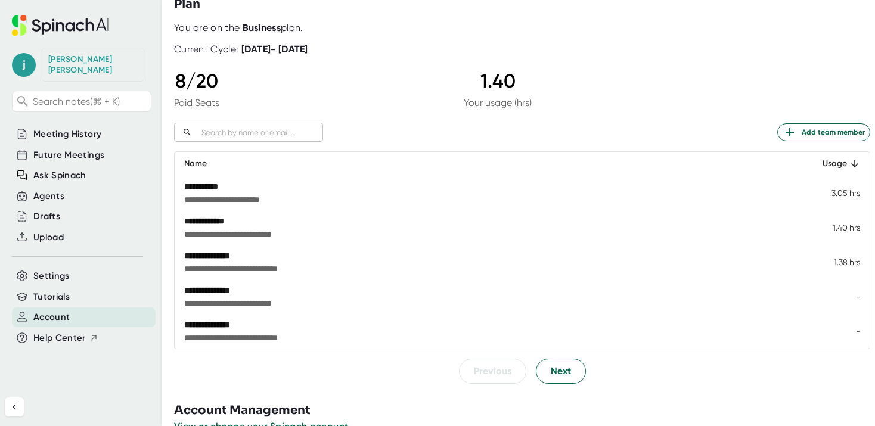
scroll to position [80, 0]
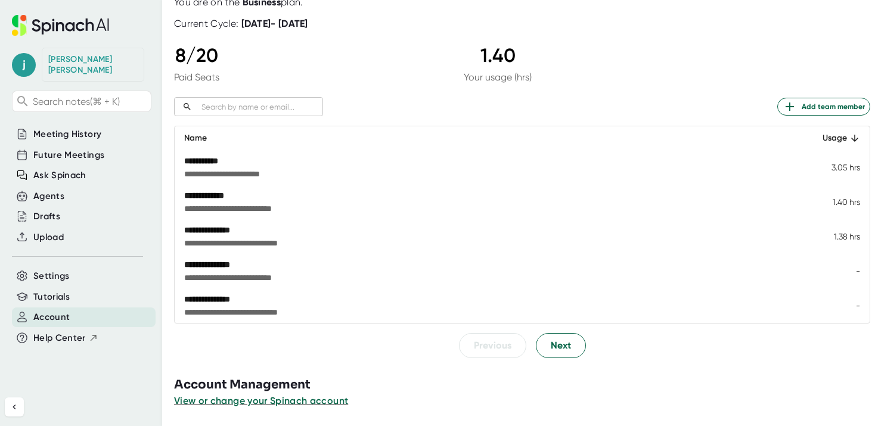
click at [566, 358] on div at bounding box center [524, 362] width 701 height 9
click at [563, 348] on span "Next" at bounding box center [561, 346] width 20 height 14
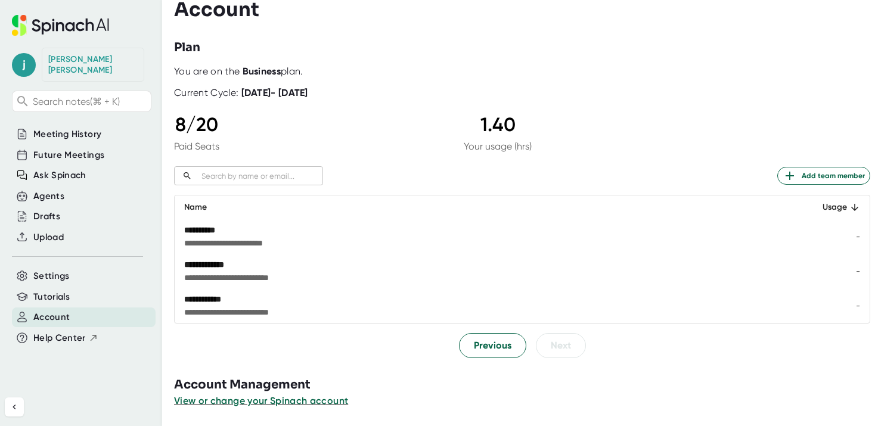
scroll to position [11, 0]
click at [500, 348] on span "Previous" at bounding box center [493, 346] width 38 height 14
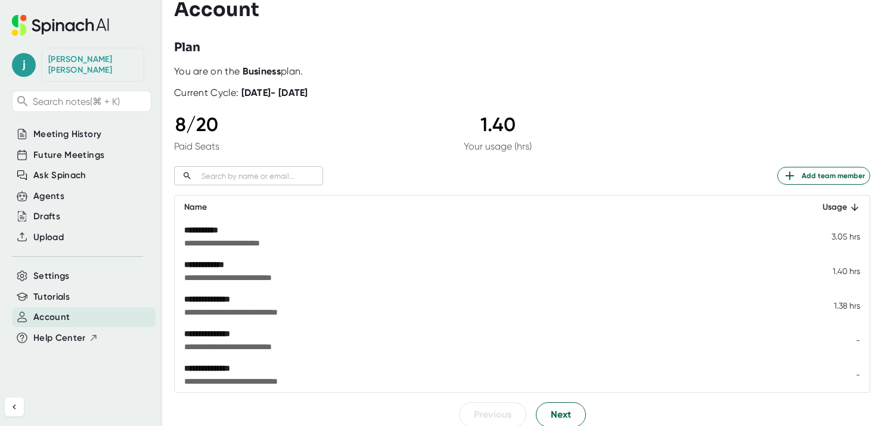
scroll to position [54, 0]
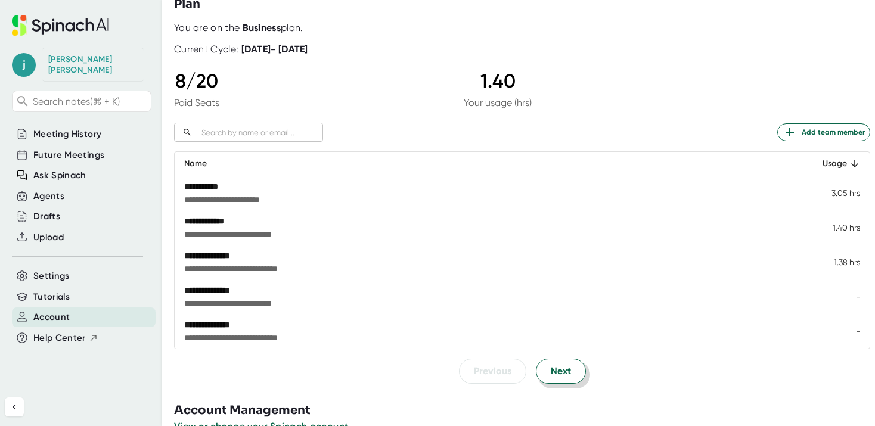
click at [565, 371] on span "Next" at bounding box center [561, 371] width 20 height 14
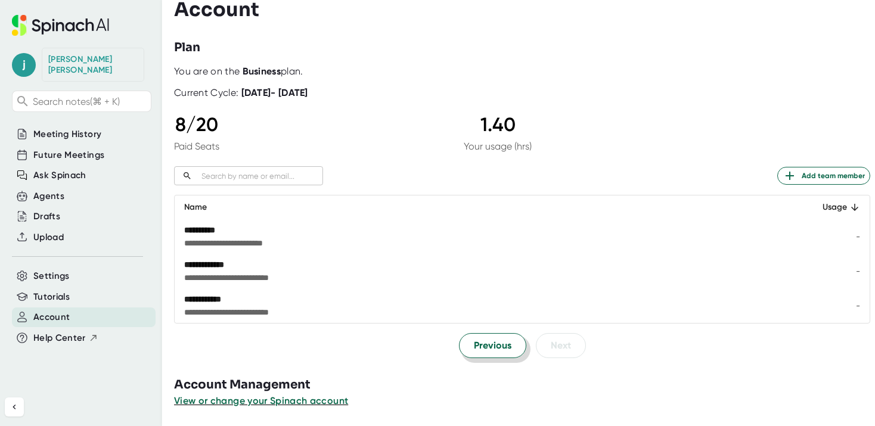
click at [479, 343] on span "Previous" at bounding box center [493, 346] width 38 height 14
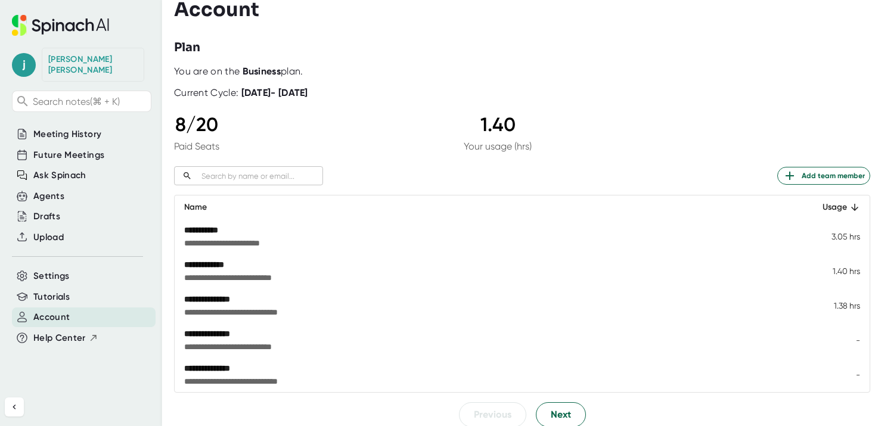
click at [270, 174] on input "text" at bounding box center [260, 176] width 126 height 14
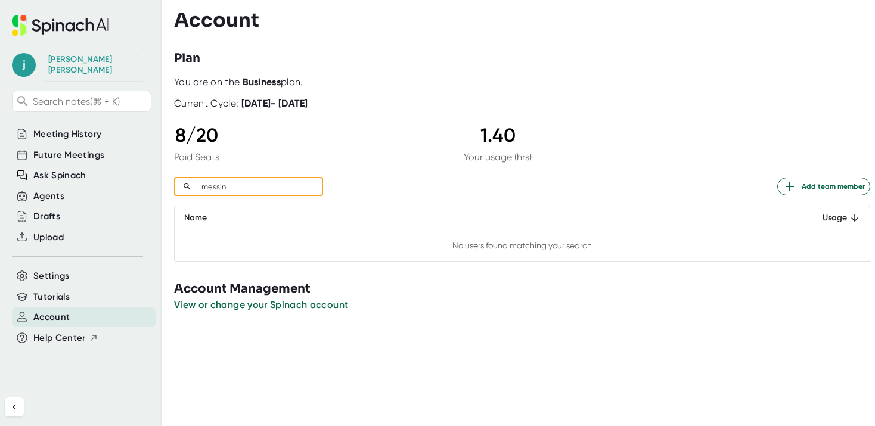
type input "[GEOGRAPHIC_DATA]"
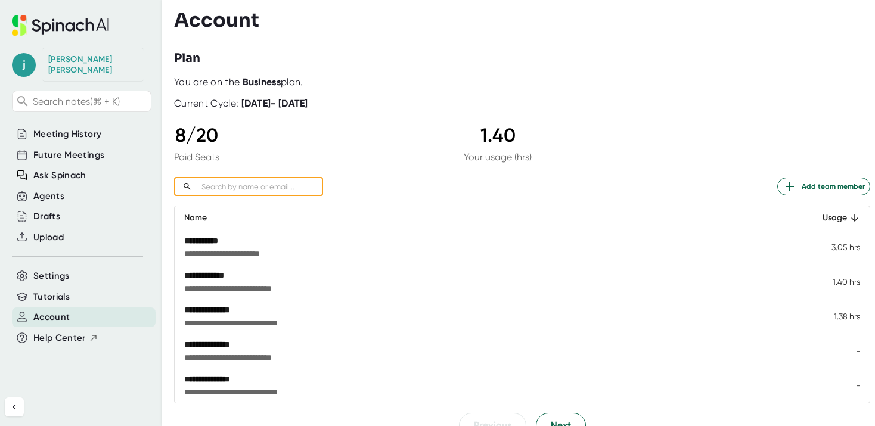
click at [389, 146] on div "8 / 20 Paid Seats 1.40 Your usage (hrs)" at bounding box center [353, 143] width 358 height 39
click at [69, 128] on span "Meeting History" at bounding box center [67, 135] width 68 height 14
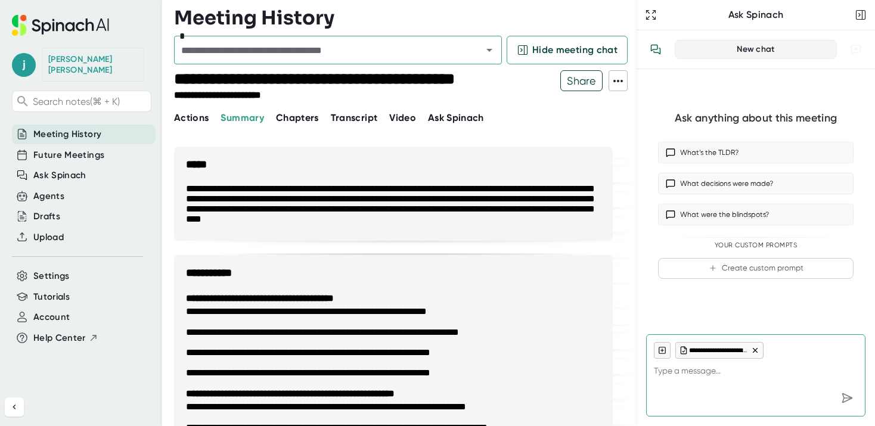
type textarea "x"
click at [63, 148] on span "Future Meetings" at bounding box center [68, 155] width 71 height 14
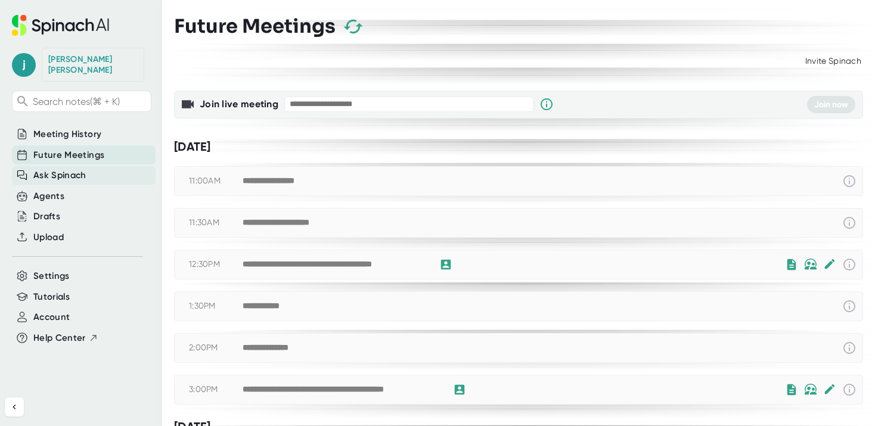
click at [70, 169] on span "Ask Spinach" at bounding box center [59, 176] width 53 height 14
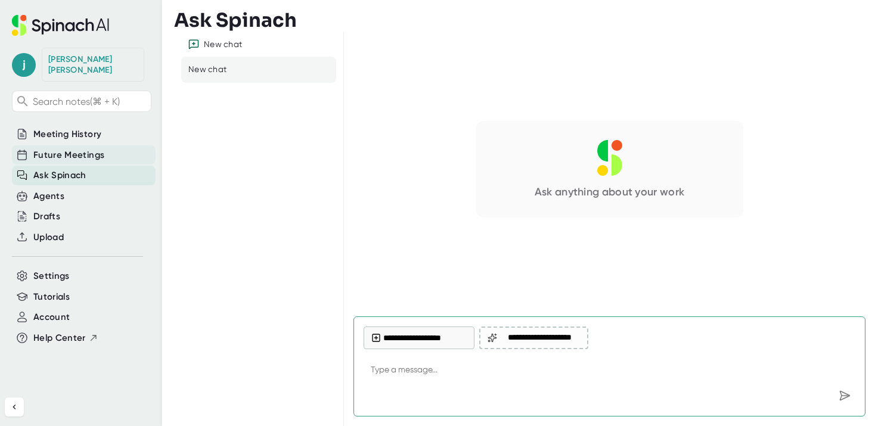
type textarea "x"
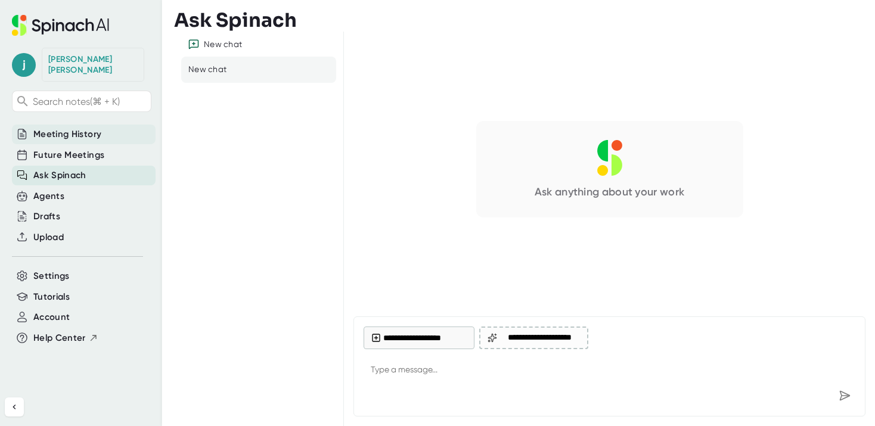
click at [71, 128] on span "Meeting History" at bounding box center [67, 135] width 68 height 14
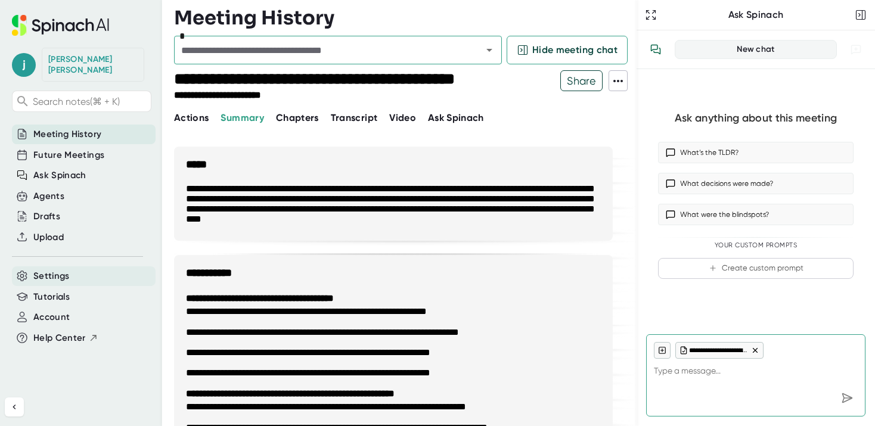
type textarea "x"
click at [63, 270] on span "Settings" at bounding box center [51, 277] width 36 height 14
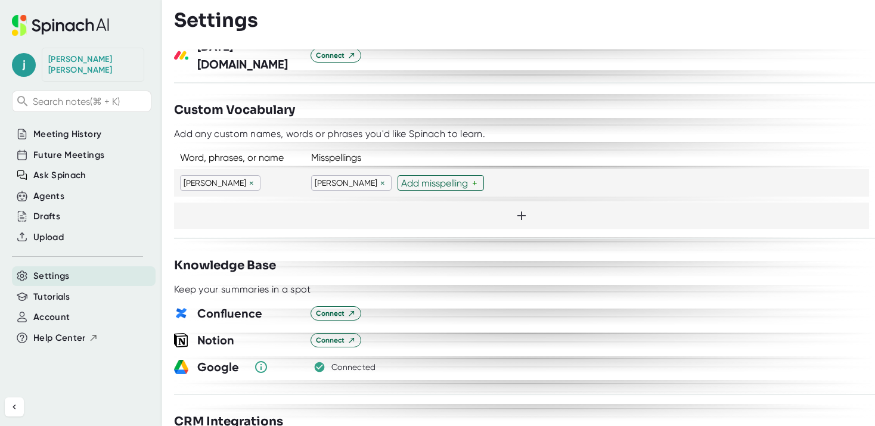
scroll to position [1071, 0]
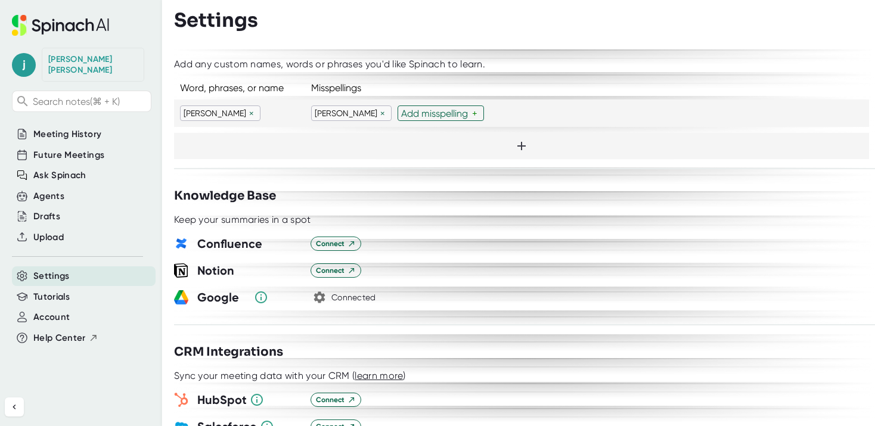
click at [319, 290] on icon "button" at bounding box center [319, 297] width 14 height 14
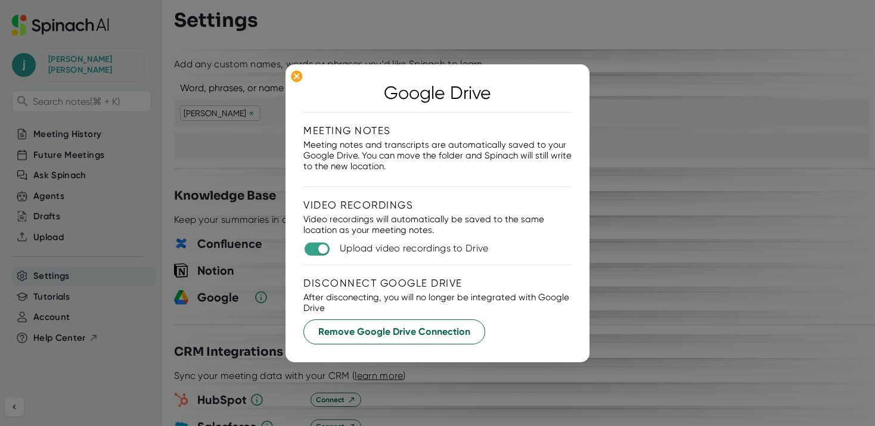
click at [658, 196] on div at bounding box center [437, 213] width 875 height 426
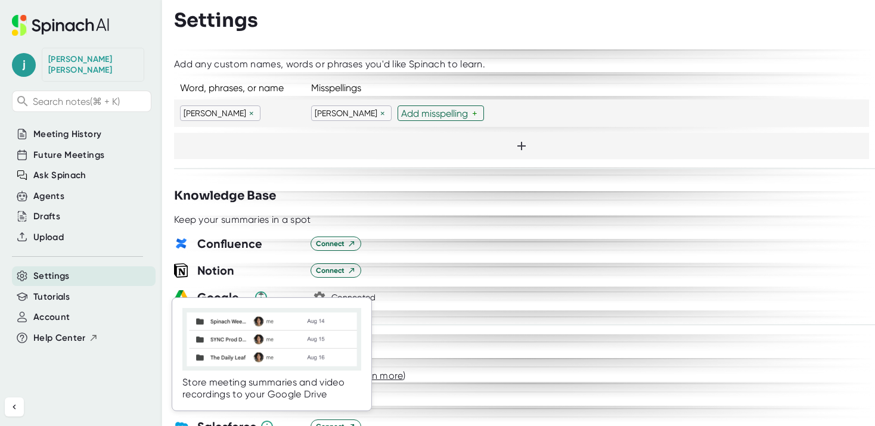
click at [259, 290] on icon at bounding box center [261, 297] width 14 height 14
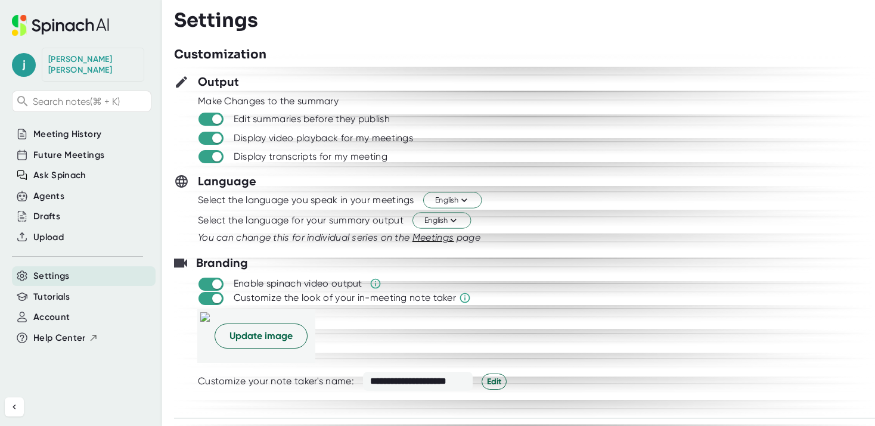
scroll to position [0, 0]
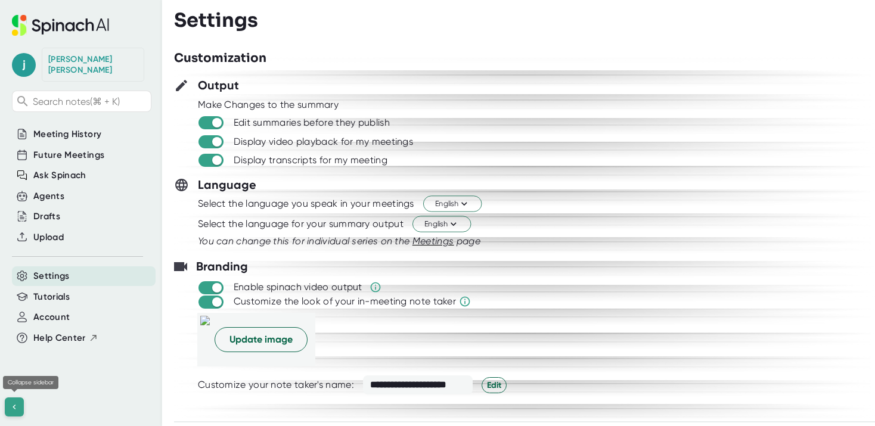
click at [16, 405] on icon at bounding box center [15, 407] width 10 height 10
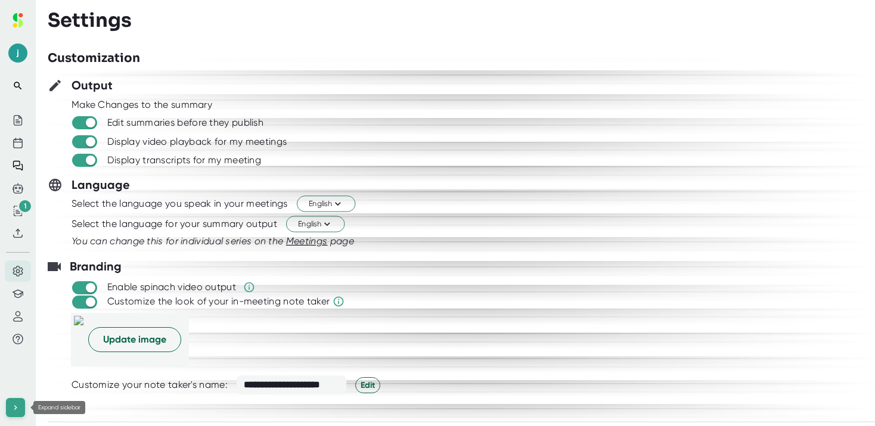
click at [16, 405] on icon at bounding box center [16, 408] width 10 height 10
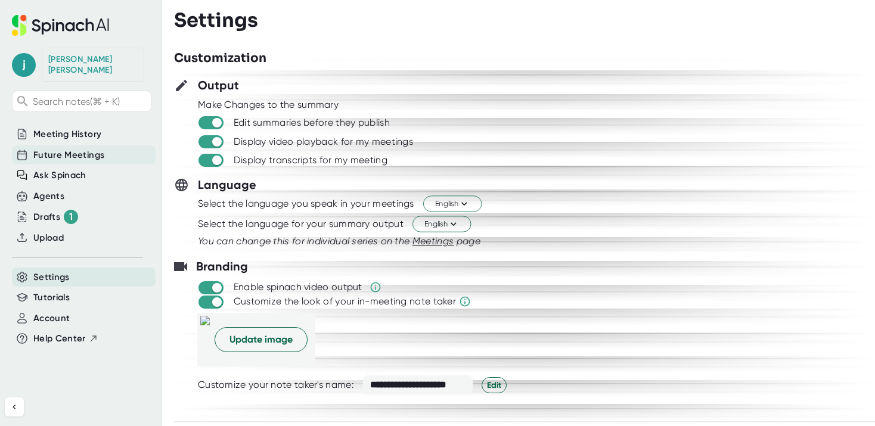
click at [55, 148] on span "Future Meetings" at bounding box center [68, 155] width 71 height 14
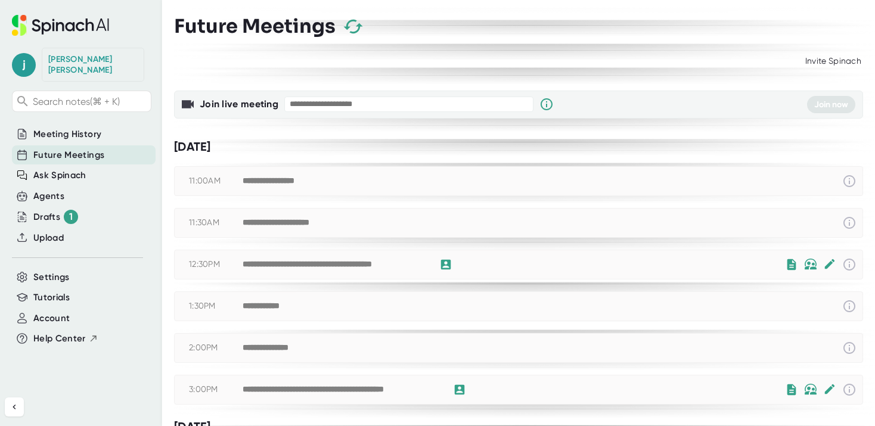
click at [54, 148] on span "Future Meetings" at bounding box center [68, 155] width 71 height 14
click at [57, 128] on span "Meeting History" at bounding box center [67, 135] width 68 height 14
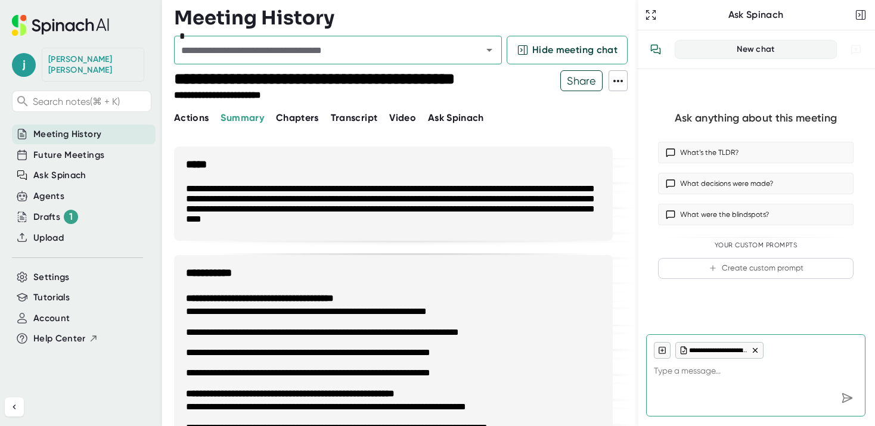
type textarea "x"
click at [94, 64] on div "[PERSON_NAME]" at bounding box center [92, 64] width 89 height 21
click at [88, 58] on div "[PERSON_NAME]" at bounding box center [92, 64] width 89 height 21
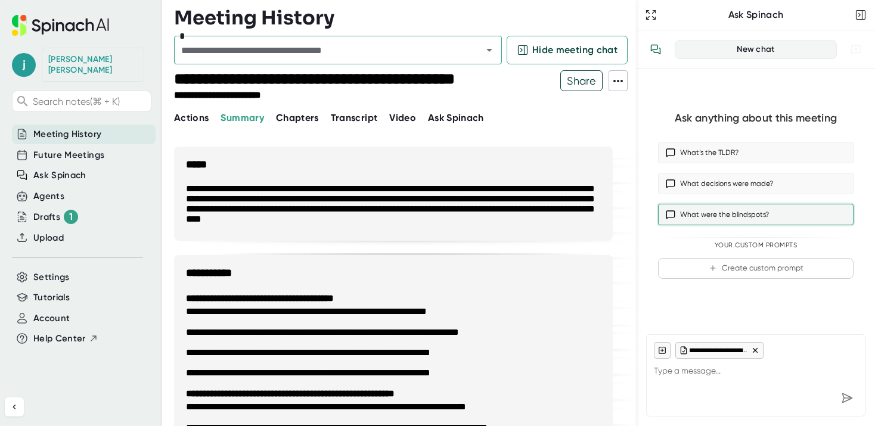
click at [717, 216] on button "What were the blindspots?" at bounding box center [756, 214] width 196 height 21
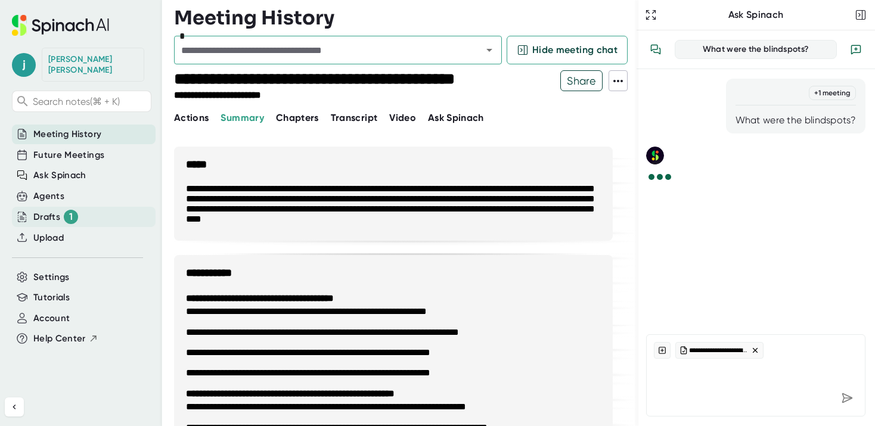
click at [41, 210] on div "Drafts 1" at bounding box center [55, 217] width 45 height 14
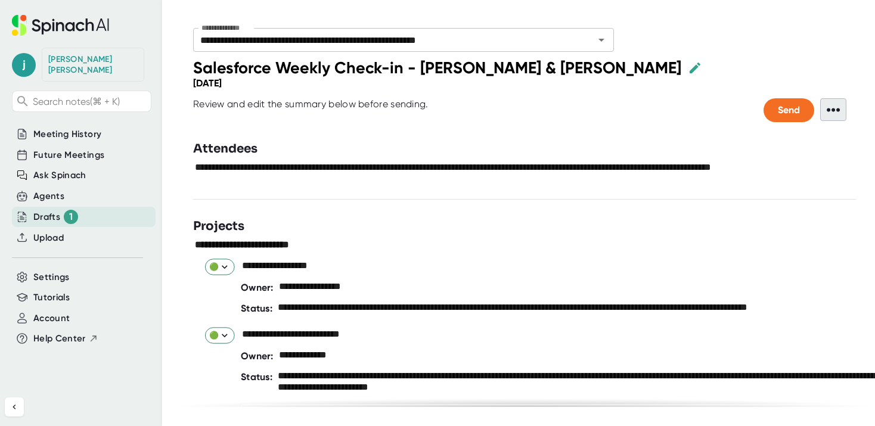
click at [838, 107] on span "•••" at bounding box center [833, 109] width 26 height 23
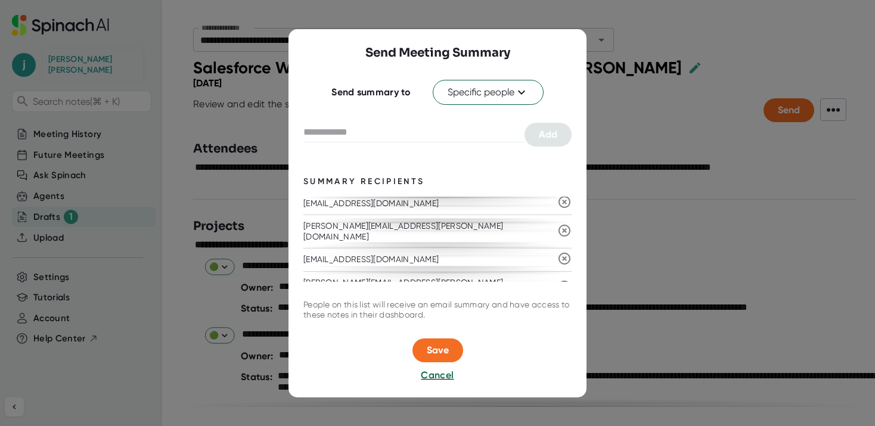
scroll to position [190, 0]
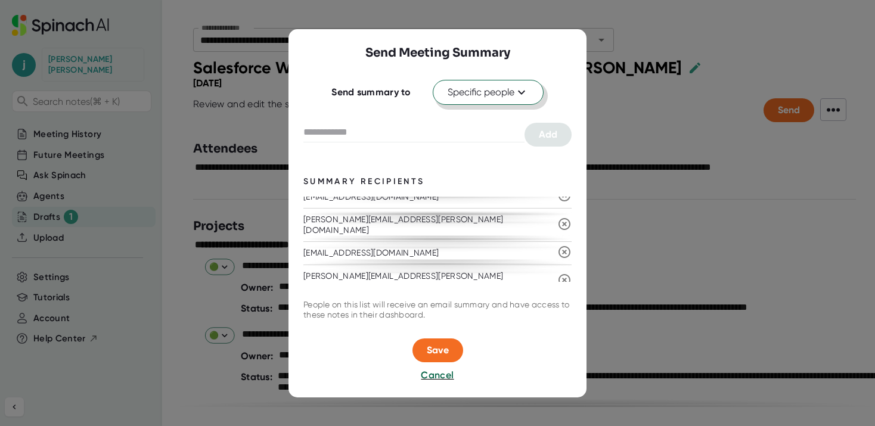
click at [515, 96] on icon at bounding box center [522, 92] width 14 height 14
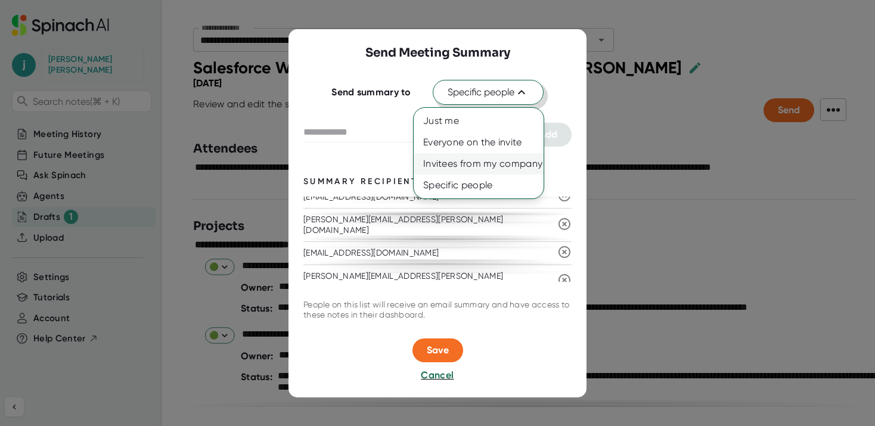
click at [504, 167] on div "Invitees from my company" at bounding box center [479, 163] width 130 height 21
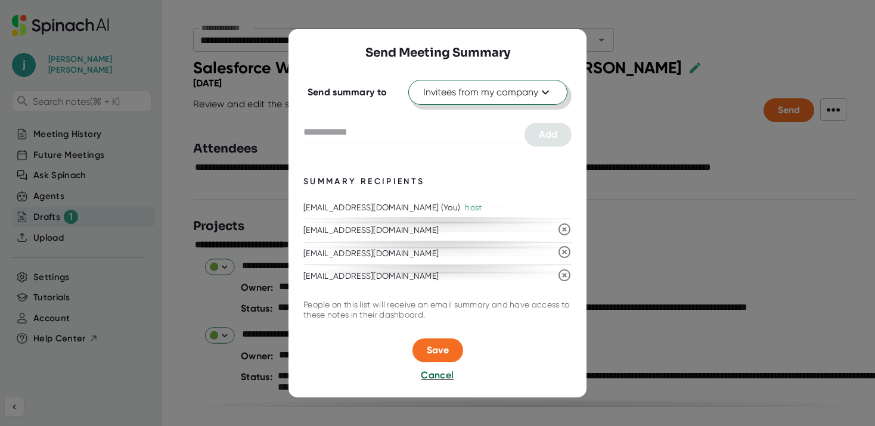
scroll to position [7, 0]
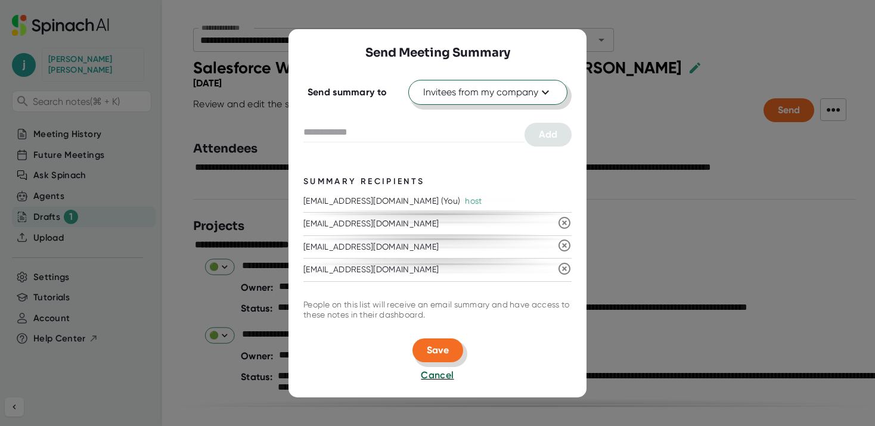
click at [441, 349] on span "Save" at bounding box center [438, 350] width 22 height 11
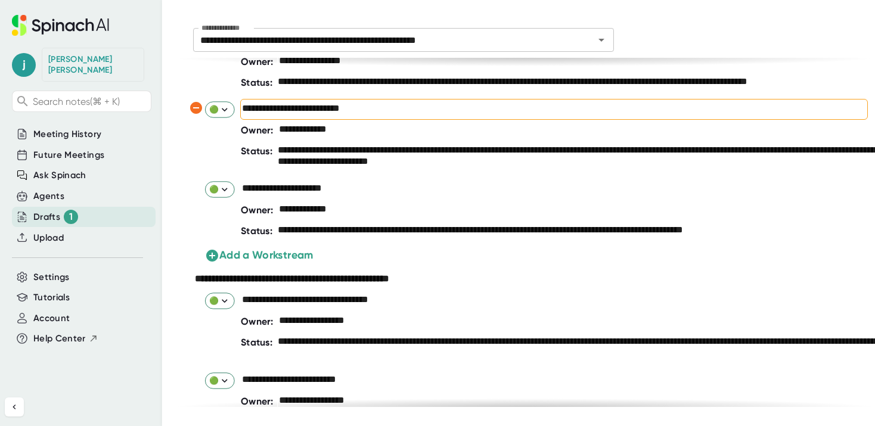
scroll to position [0, 0]
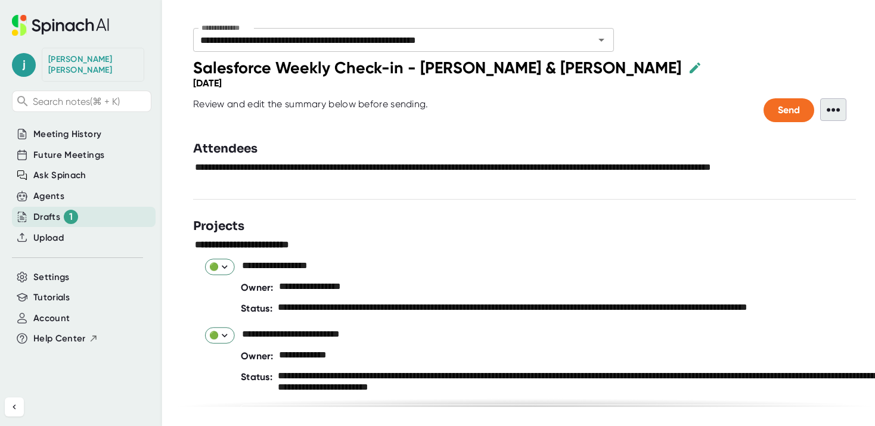
click at [840, 110] on span "•••" at bounding box center [833, 109] width 26 height 23
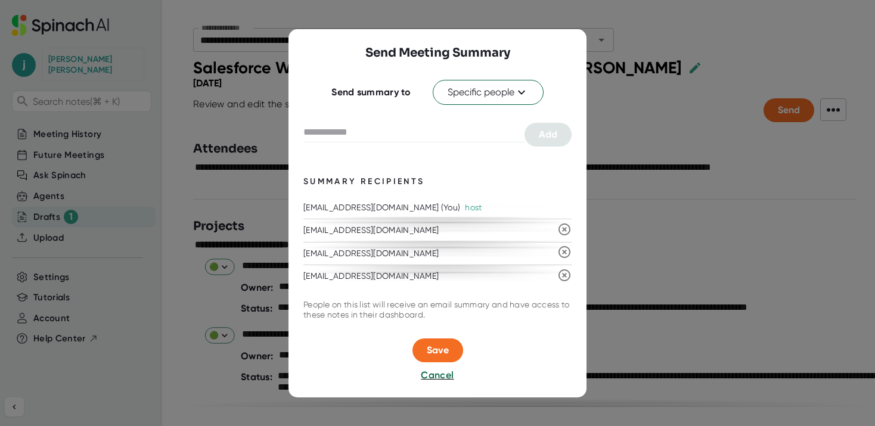
click at [669, 135] on div at bounding box center [437, 213] width 875 height 426
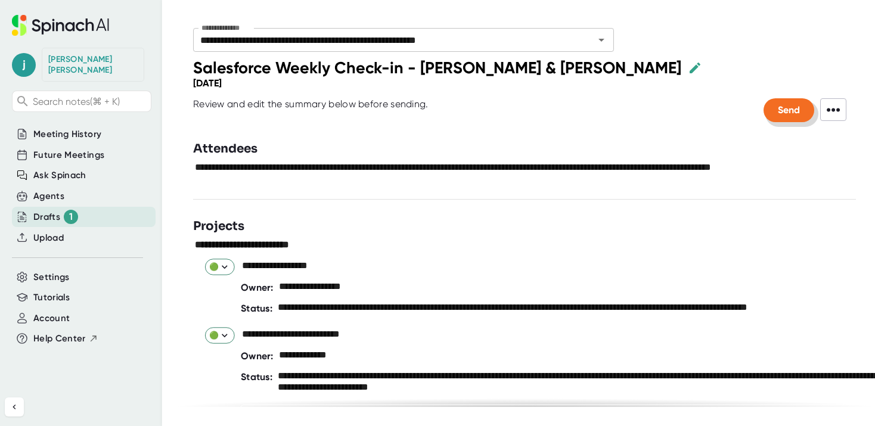
click at [785, 110] on span "Send" at bounding box center [789, 109] width 22 height 11
click at [58, 128] on span "Meeting History" at bounding box center [67, 135] width 68 height 14
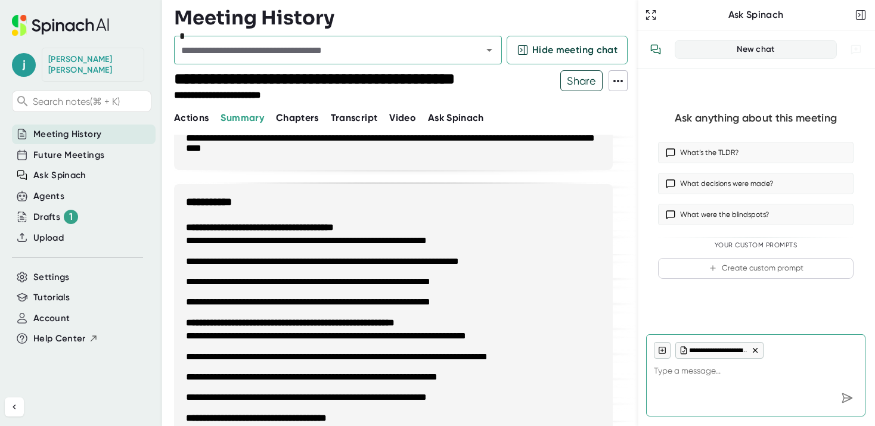
scroll to position [73, 0]
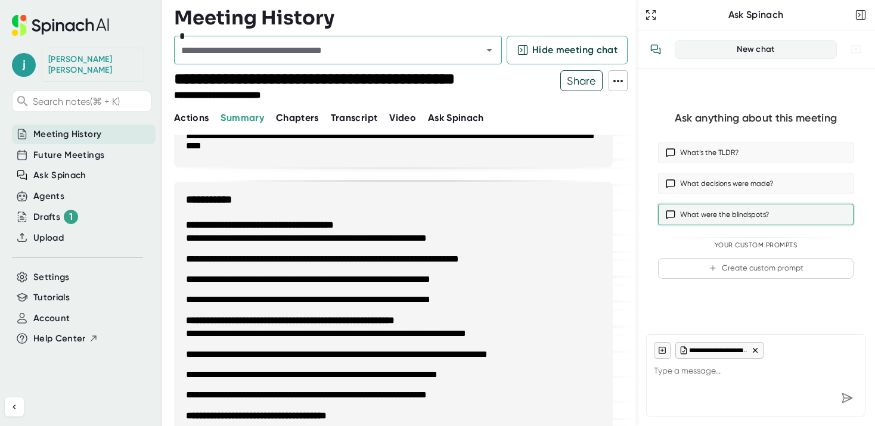
click at [747, 218] on button "What were the blindspots?" at bounding box center [756, 214] width 196 height 21
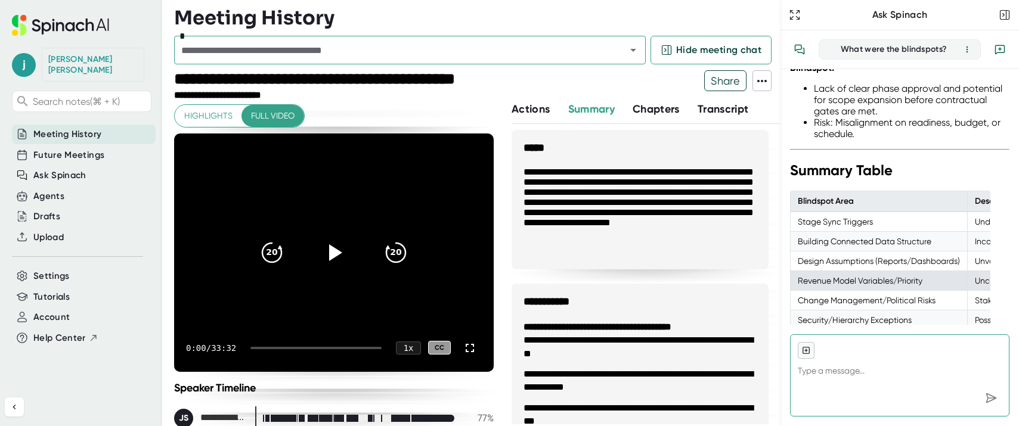
scroll to position [2401, 0]
type textarea "x"
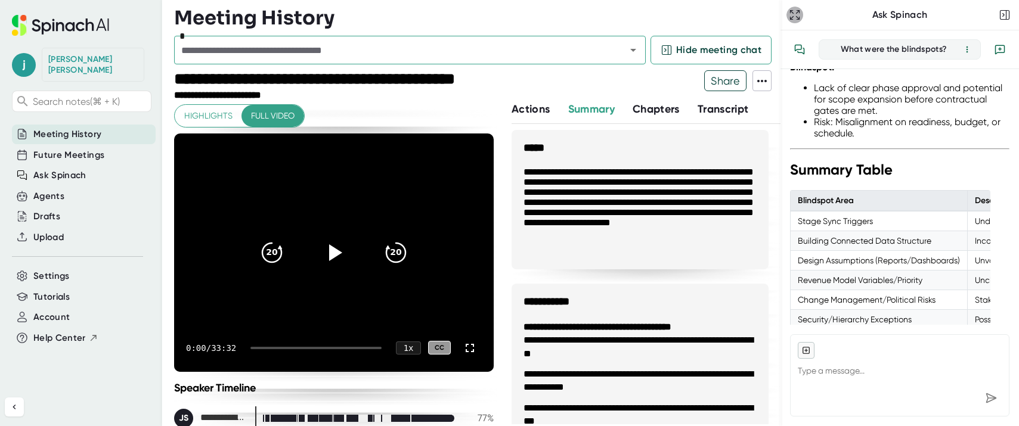
click at [794, 13] on icon "button" at bounding box center [795, 15] width 12 height 12
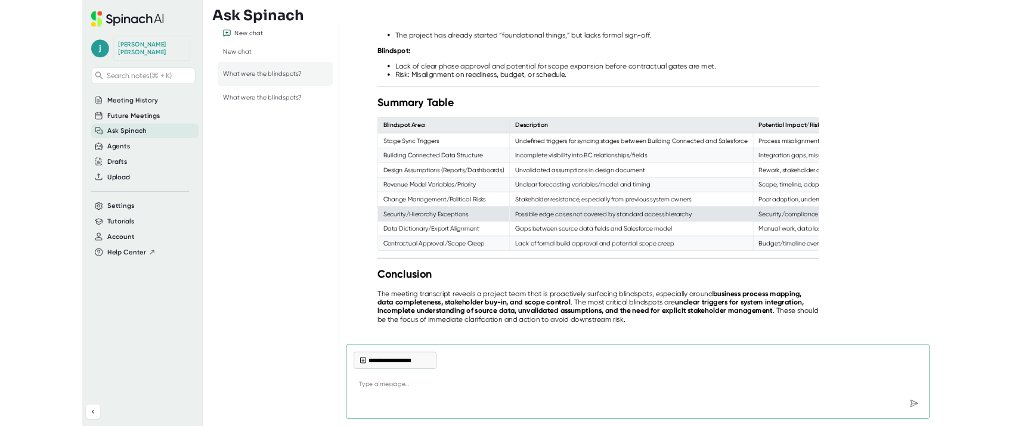
scroll to position [1411, 0]
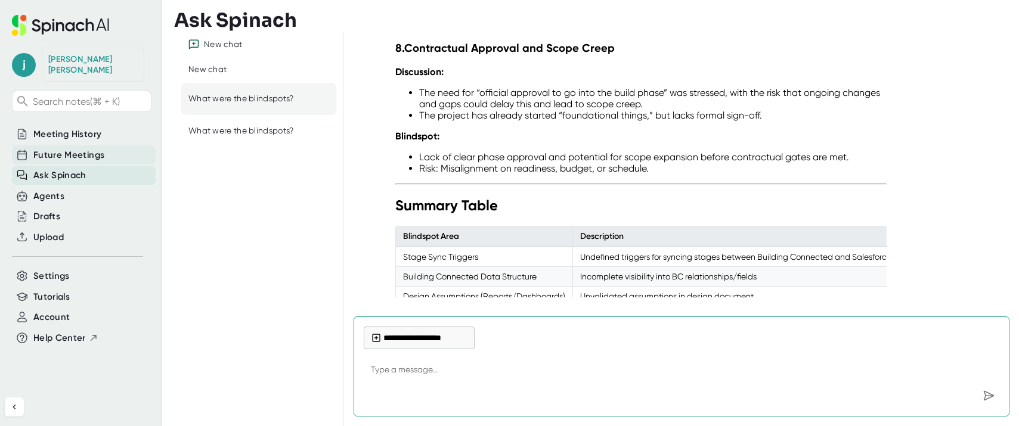
type textarea "x"
click at [75, 148] on span "Future Meetings" at bounding box center [68, 155] width 71 height 14
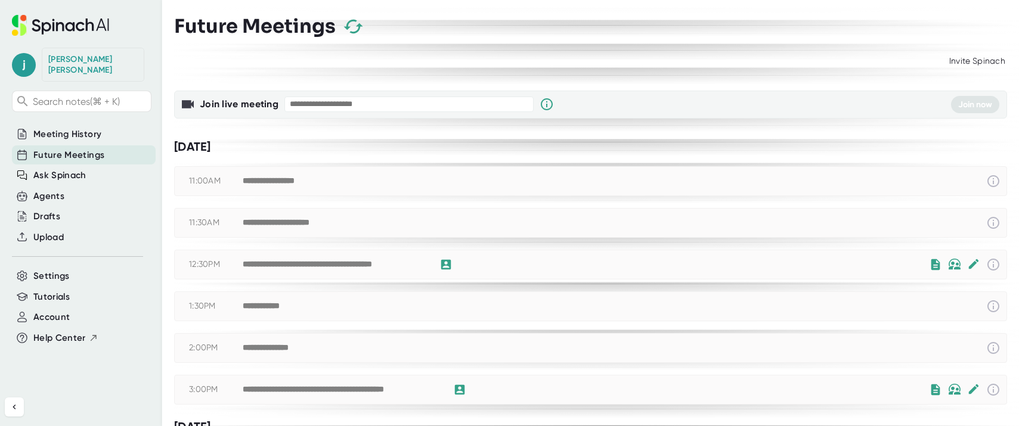
scroll to position [1, 0]
click at [35, 190] on div "Agents" at bounding box center [48, 197] width 31 height 14
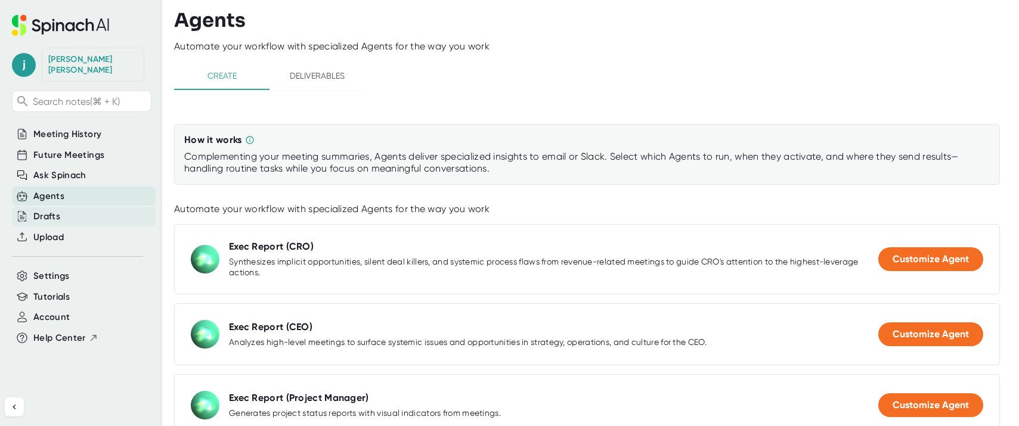
click at [48, 210] on div "Drafts" at bounding box center [46, 217] width 27 height 14
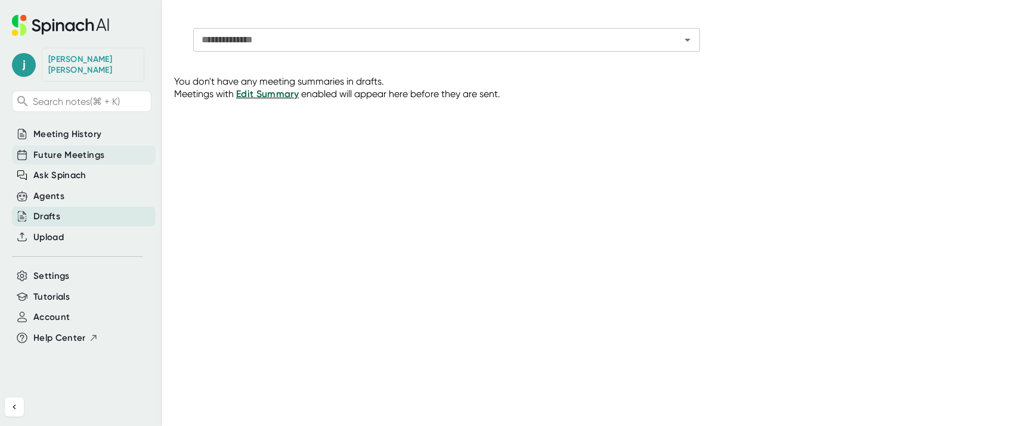
click at [69, 148] on span "Future Meetings" at bounding box center [68, 155] width 71 height 14
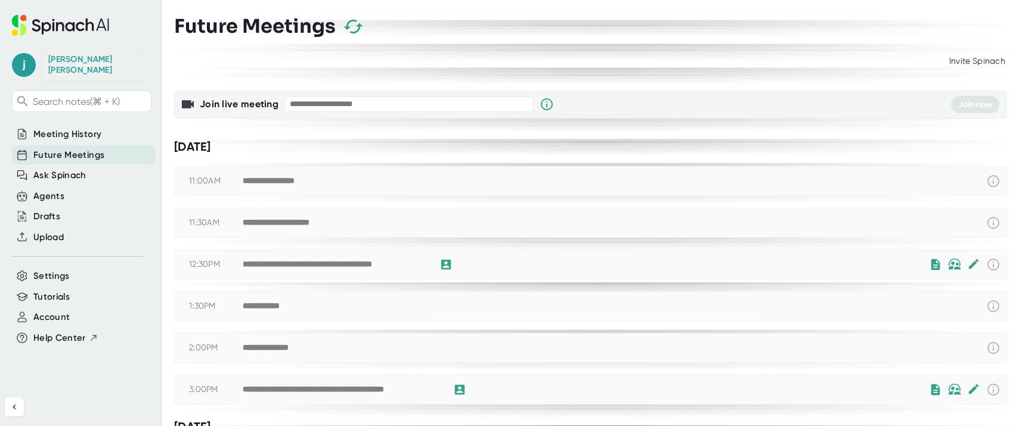
drag, startPoint x: 873, startPoint y: 116, endPoint x: 992, endPoint y: 108, distance: 118.9
click at [875, 116] on div "Join live meeting Join now" at bounding box center [590, 105] width 833 height 28
click at [875, 108] on div "Join live meeting Join now" at bounding box center [590, 105] width 833 height 28
click at [443, 101] on input "text" at bounding box center [408, 105] width 249 height 16
click at [77, 145] on div "Future Meetings" at bounding box center [81, 155] width 138 height 21
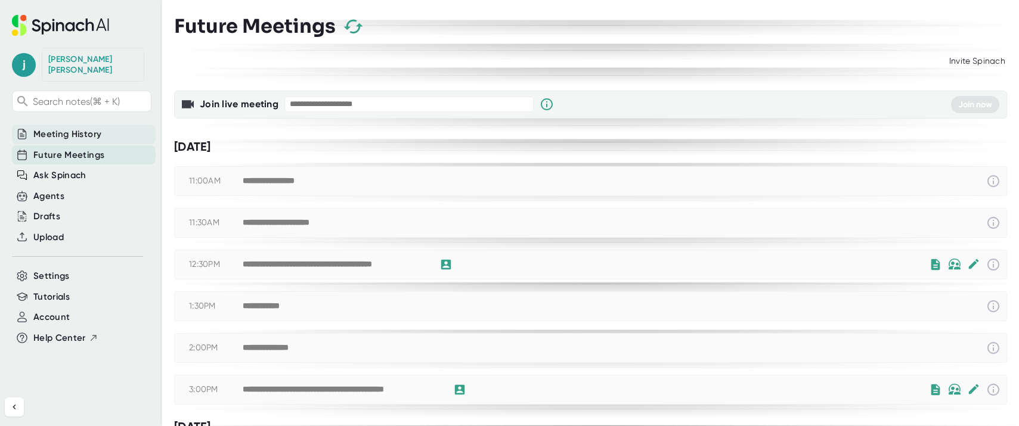
click at [80, 128] on span "Meeting History" at bounding box center [67, 135] width 68 height 14
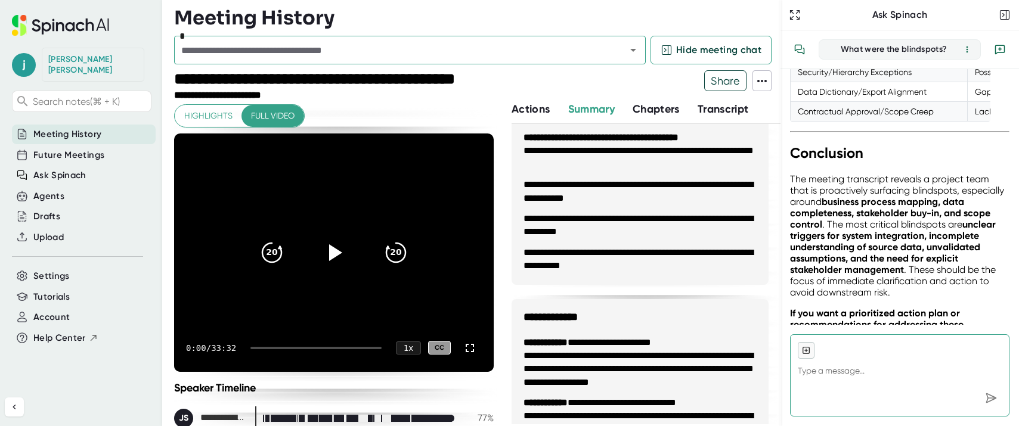
click at [207, 116] on span "Highlights" at bounding box center [208, 116] width 48 height 15
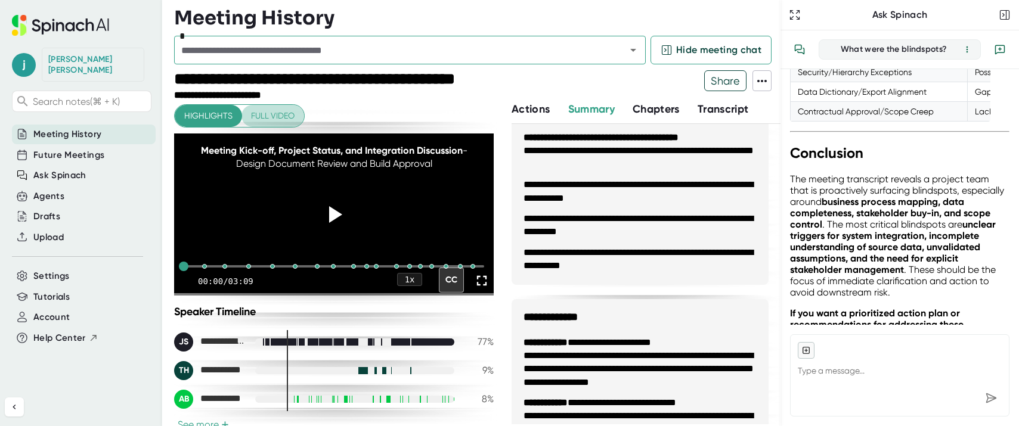
click at [272, 117] on span "Full video" at bounding box center [273, 116] width 44 height 15
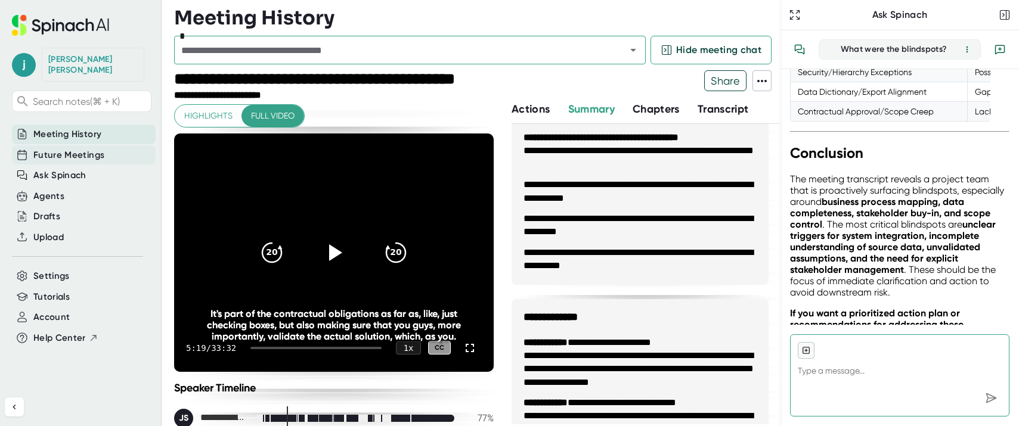
type textarea "x"
click at [67, 148] on span "Future Meetings" at bounding box center [68, 155] width 71 height 14
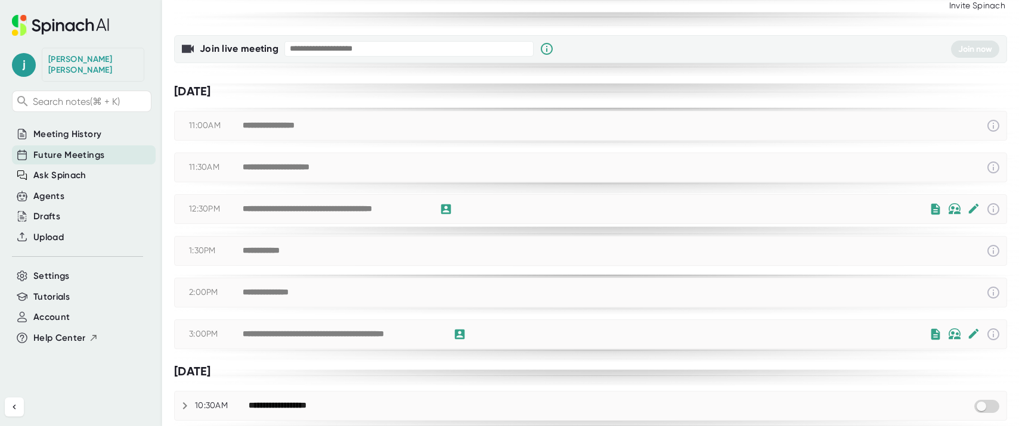
scroll to position [120, 0]
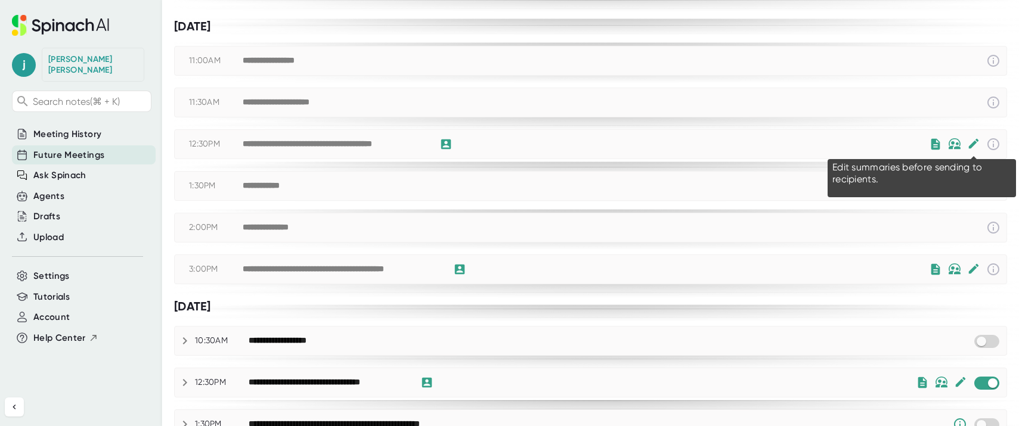
click at [875, 143] on icon at bounding box center [973, 144] width 10 height 10
click at [875, 145] on icon at bounding box center [973, 144] width 10 height 10
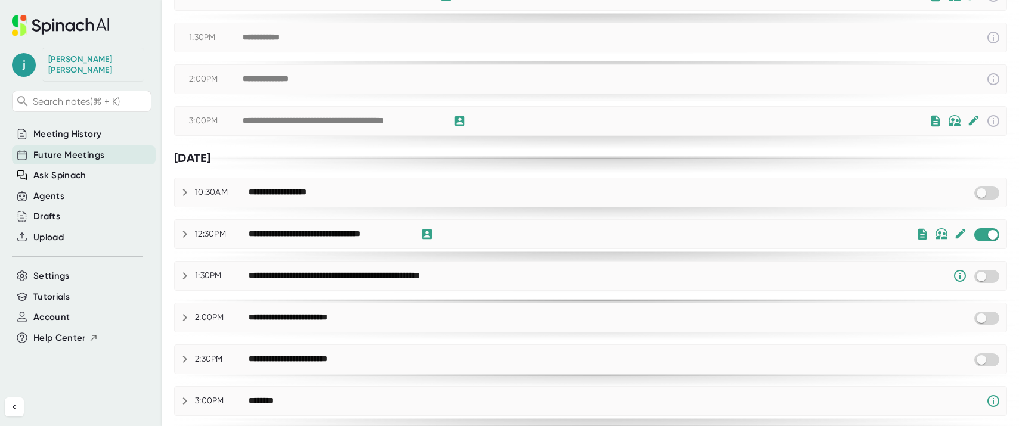
scroll to position [276, 0]
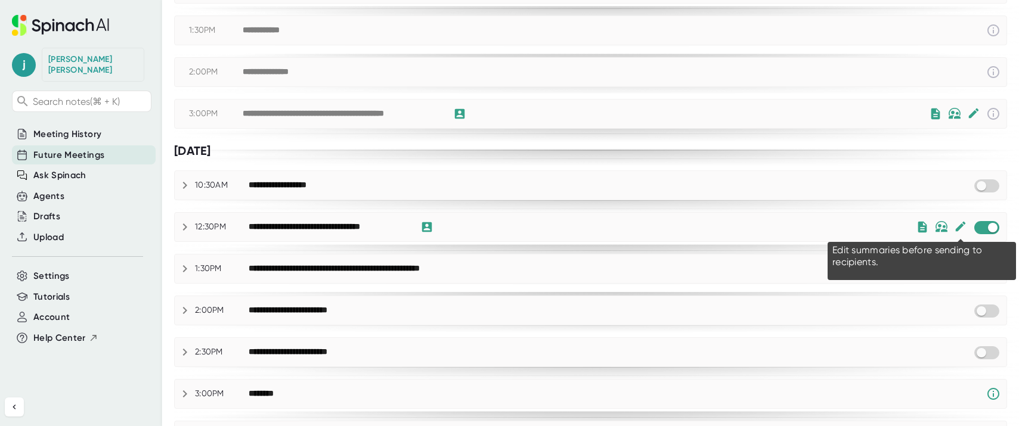
click at [875, 225] on icon at bounding box center [960, 227] width 10 height 10
checkbox input "false"
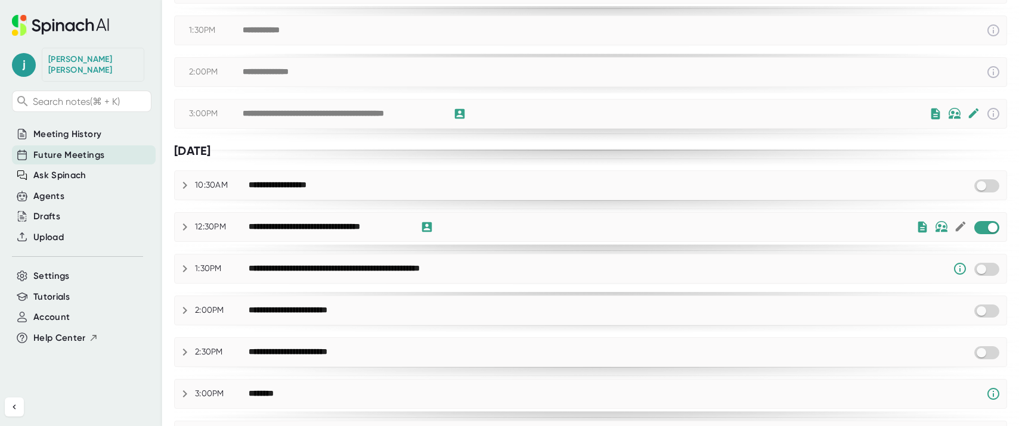
click at [189, 225] on icon at bounding box center [185, 227] width 14 height 14
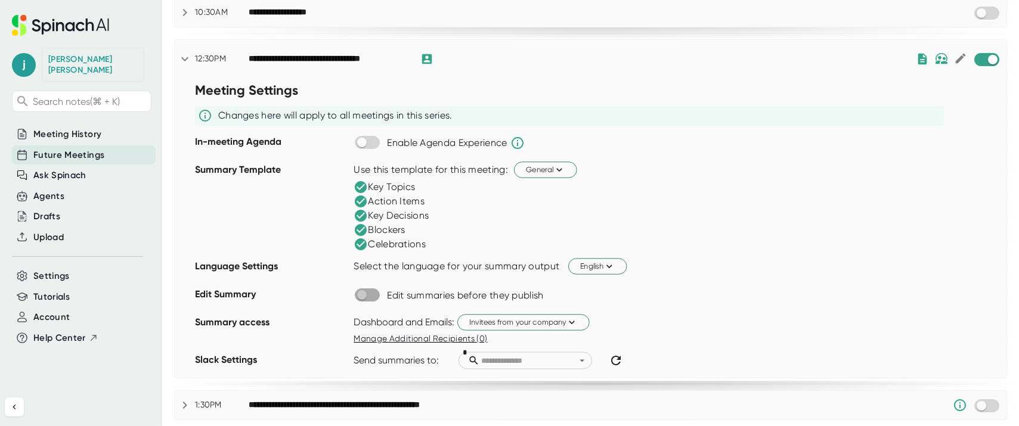
scroll to position [448, 0]
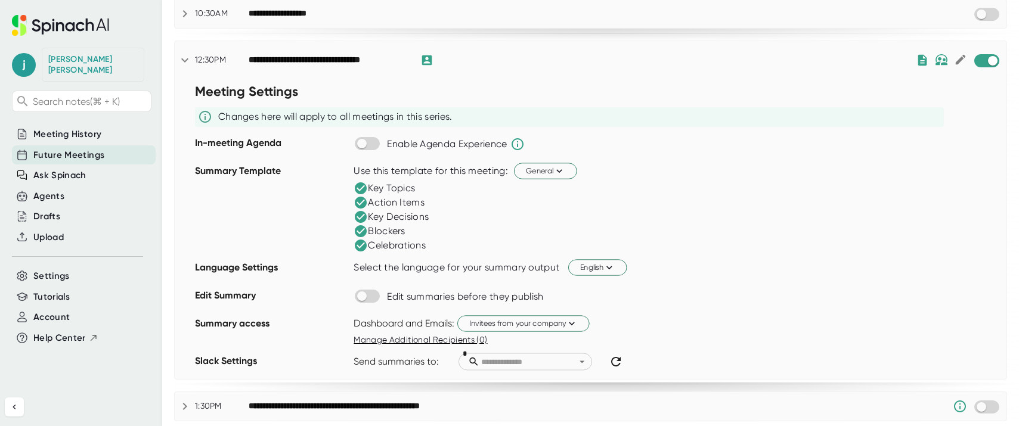
click at [184, 60] on icon at bounding box center [184, 60] width 7 height 4
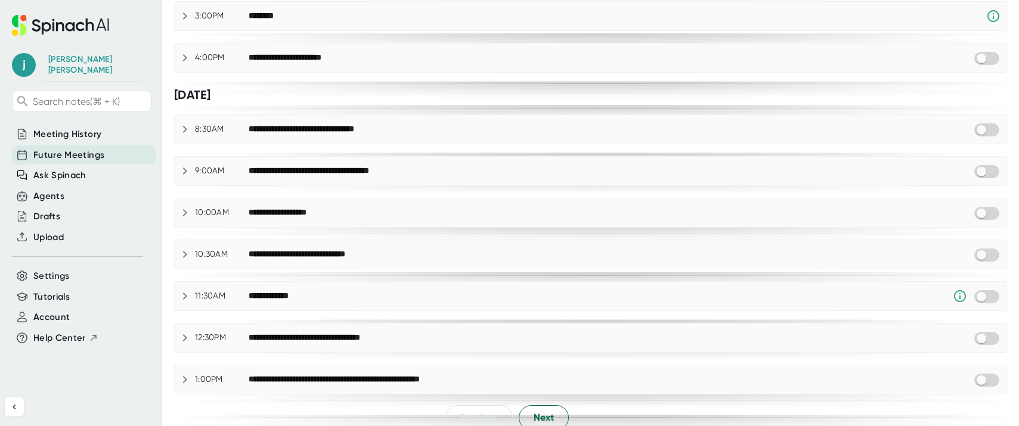
scroll to position [667, 0]
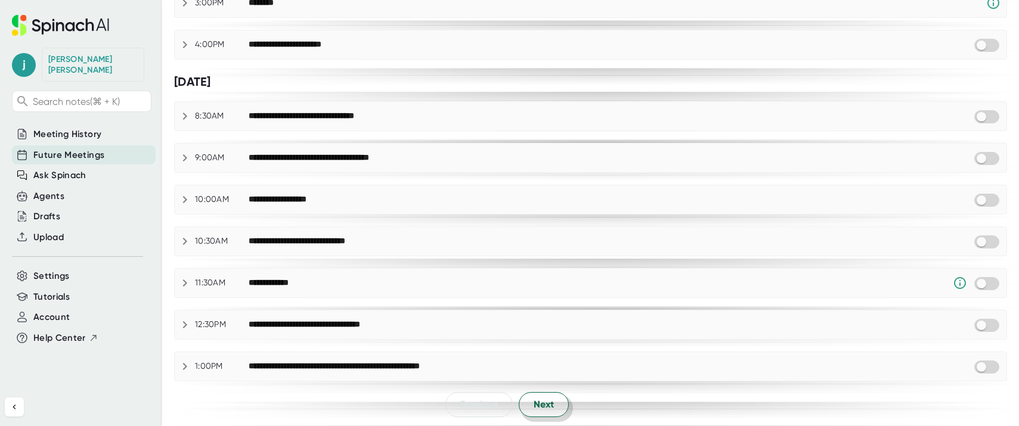
click at [548, 406] on span "Next" at bounding box center [544, 405] width 20 height 14
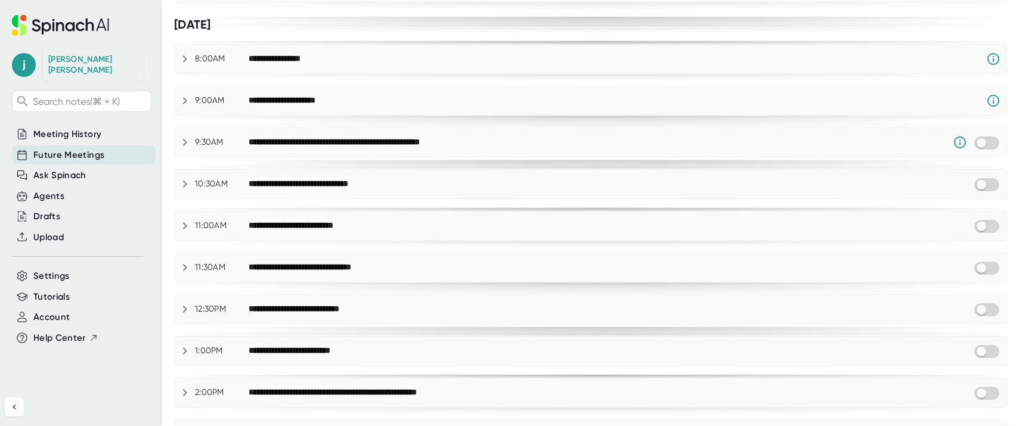
scroll to position [196, 0]
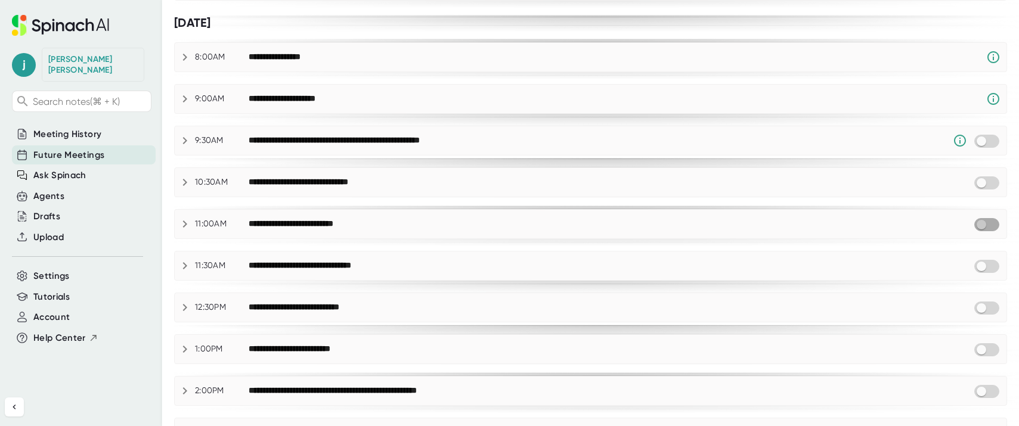
click at [875, 225] on input "checkbox" at bounding box center [981, 224] width 34 height 11
click at [191, 226] on icon at bounding box center [185, 224] width 14 height 14
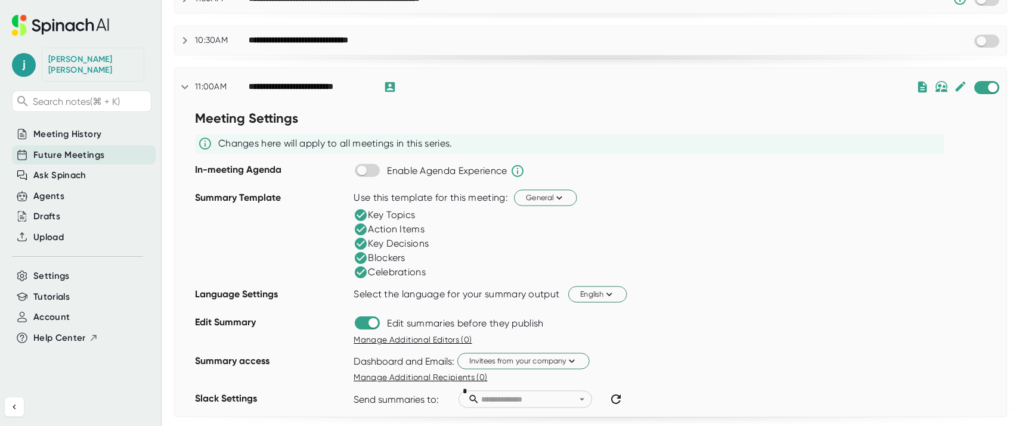
scroll to position [394, 0]
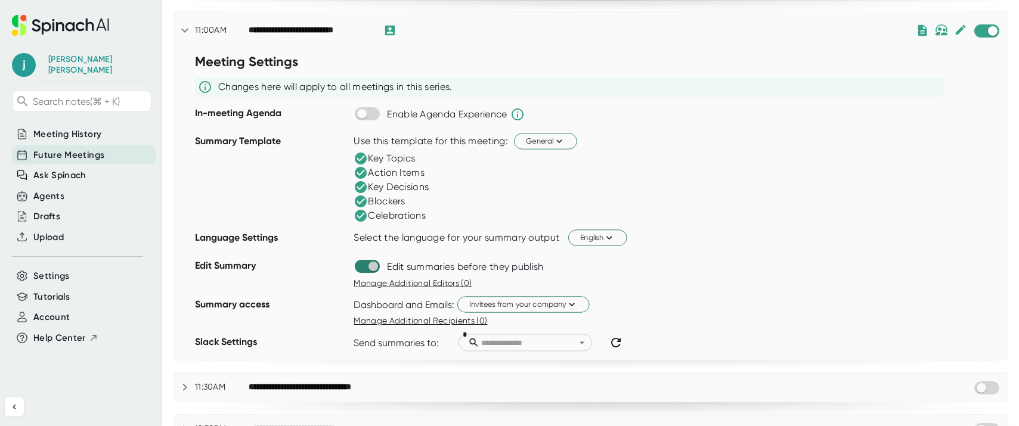
click at [361, 267] on input "checkbox" at bounding box center [373, 266] width 34 height 11
checkbox input "false"
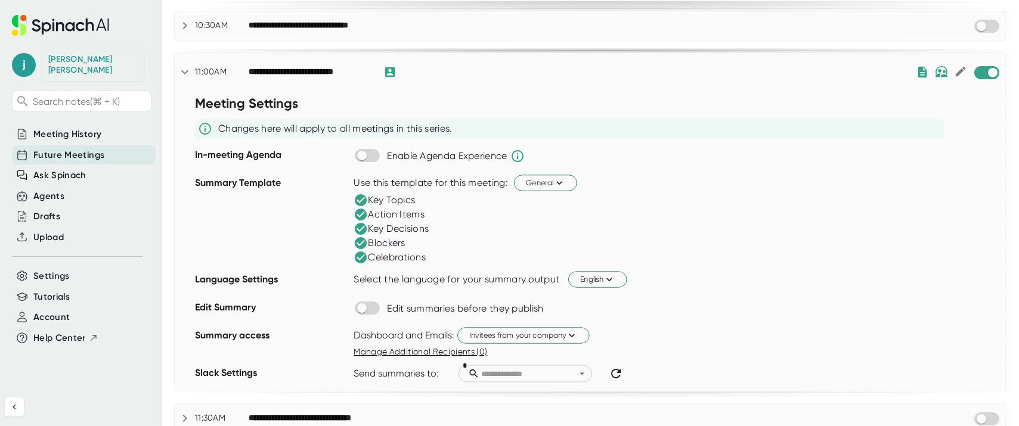
scroll to position [289, 0]
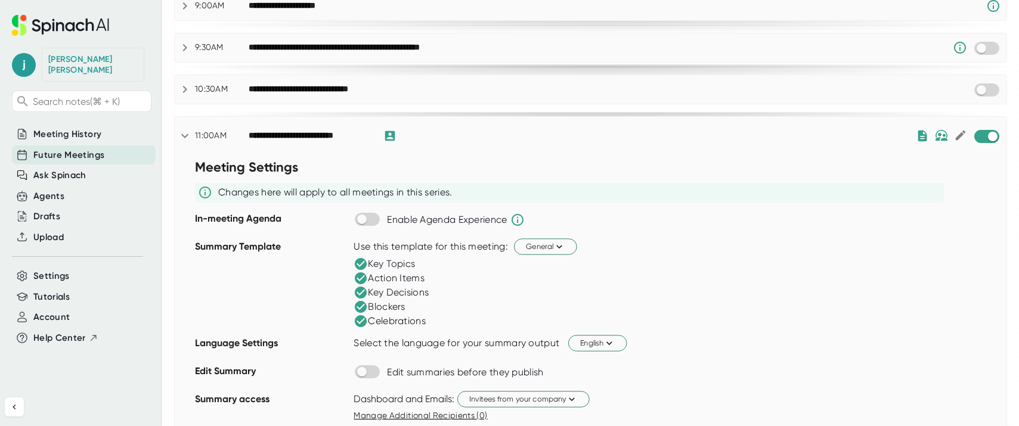
click at [183, 137] on icon at bounding box center [185, 136] width 14 height 14
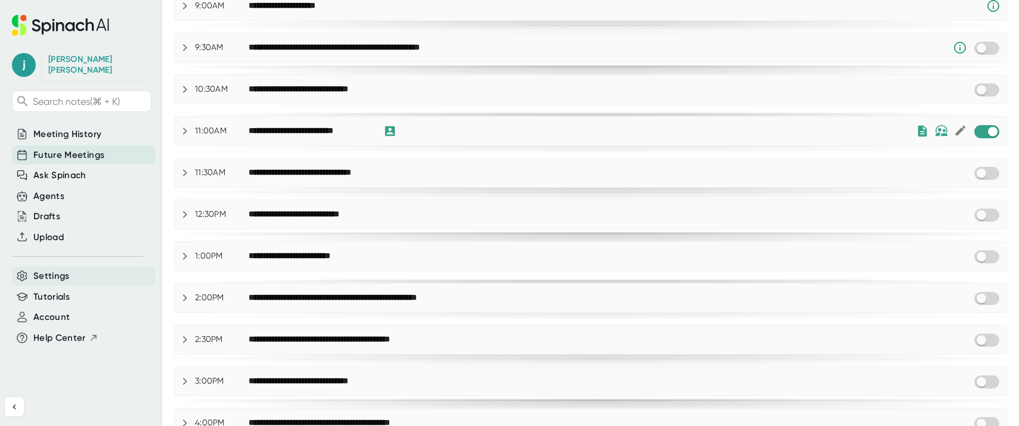
click at [64, 270] on span "Settings" at bounding box center [51, 277] width 36 height 14
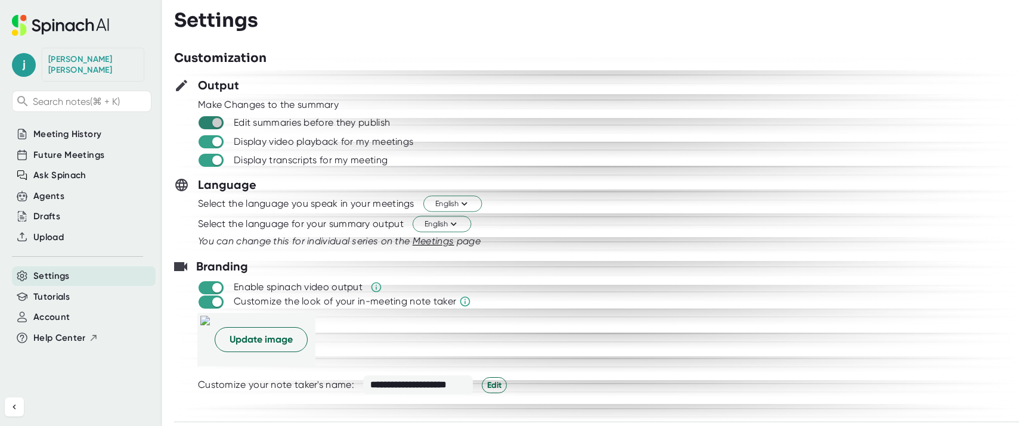
click at [207, 121] on input "checkbox" at bounding box center [217, 122] width 34 height 11
checkbox input "false"
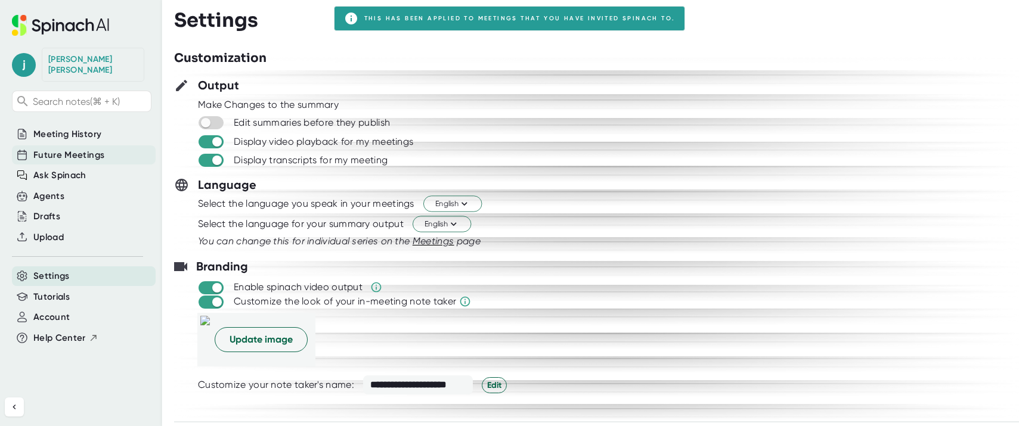
click at [82, 148] on span "Future Meetings" at bounding box center [68, 155] width 71 height 14
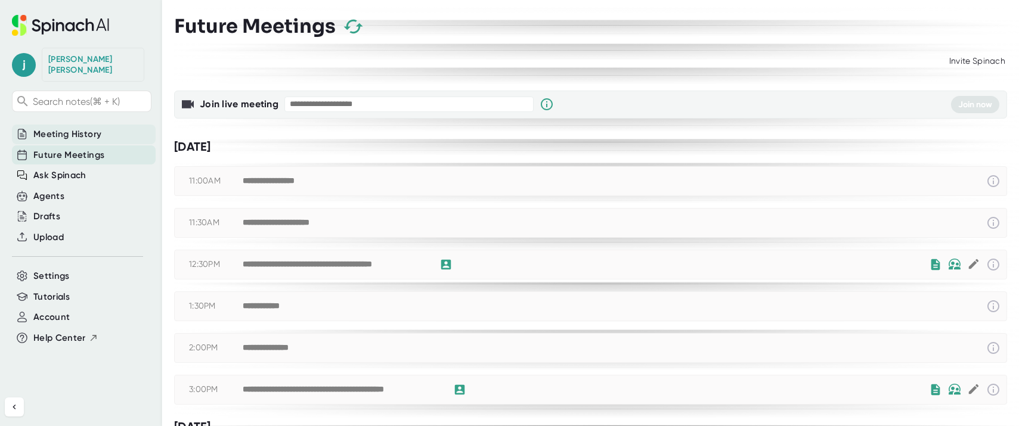
click at [63, 128] on span "Meeting History" at bounding box center [67, 135] width 68 height 14
click at [62, 128] on span "Meeting History" at bounding box center [67, 135] width 68 height 14
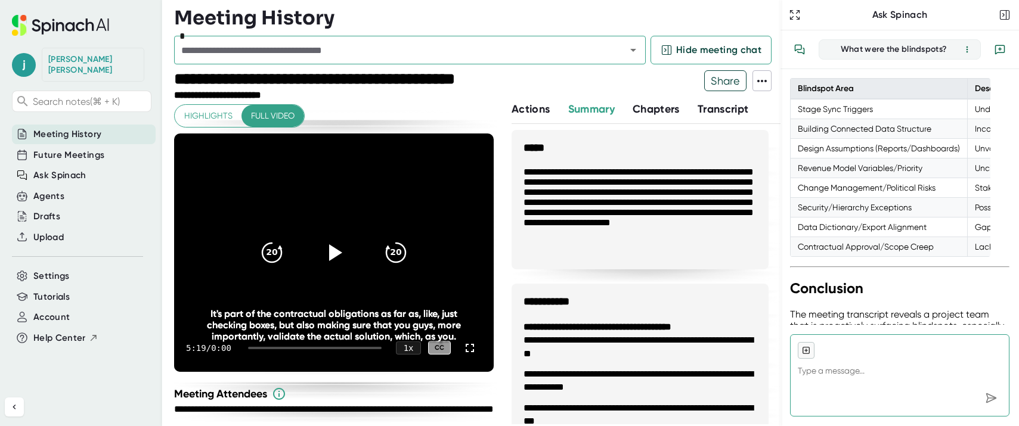
scroll to position [2634, 0]
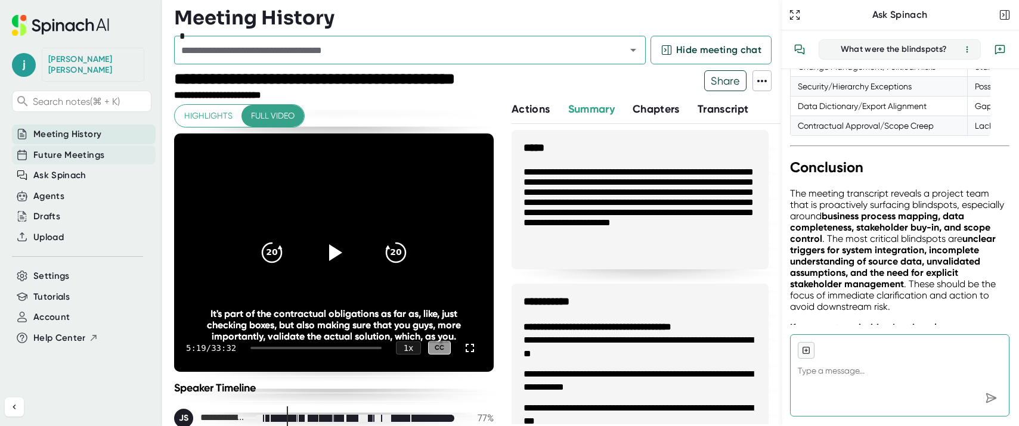
type textarea "x"
click at [66, 148] on span "Future Meetings" at bounding box center [68, 155] width 71 height 14
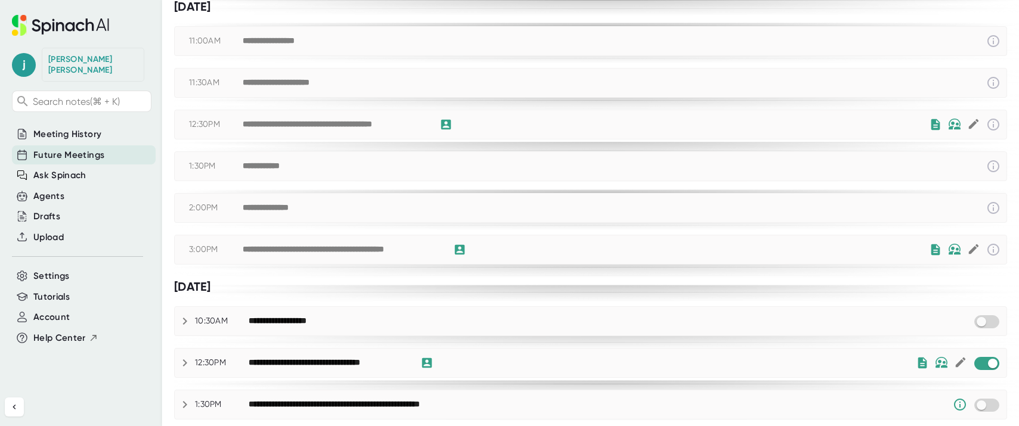
scroll to position [139, 0]
